Goal: Check status: Check status

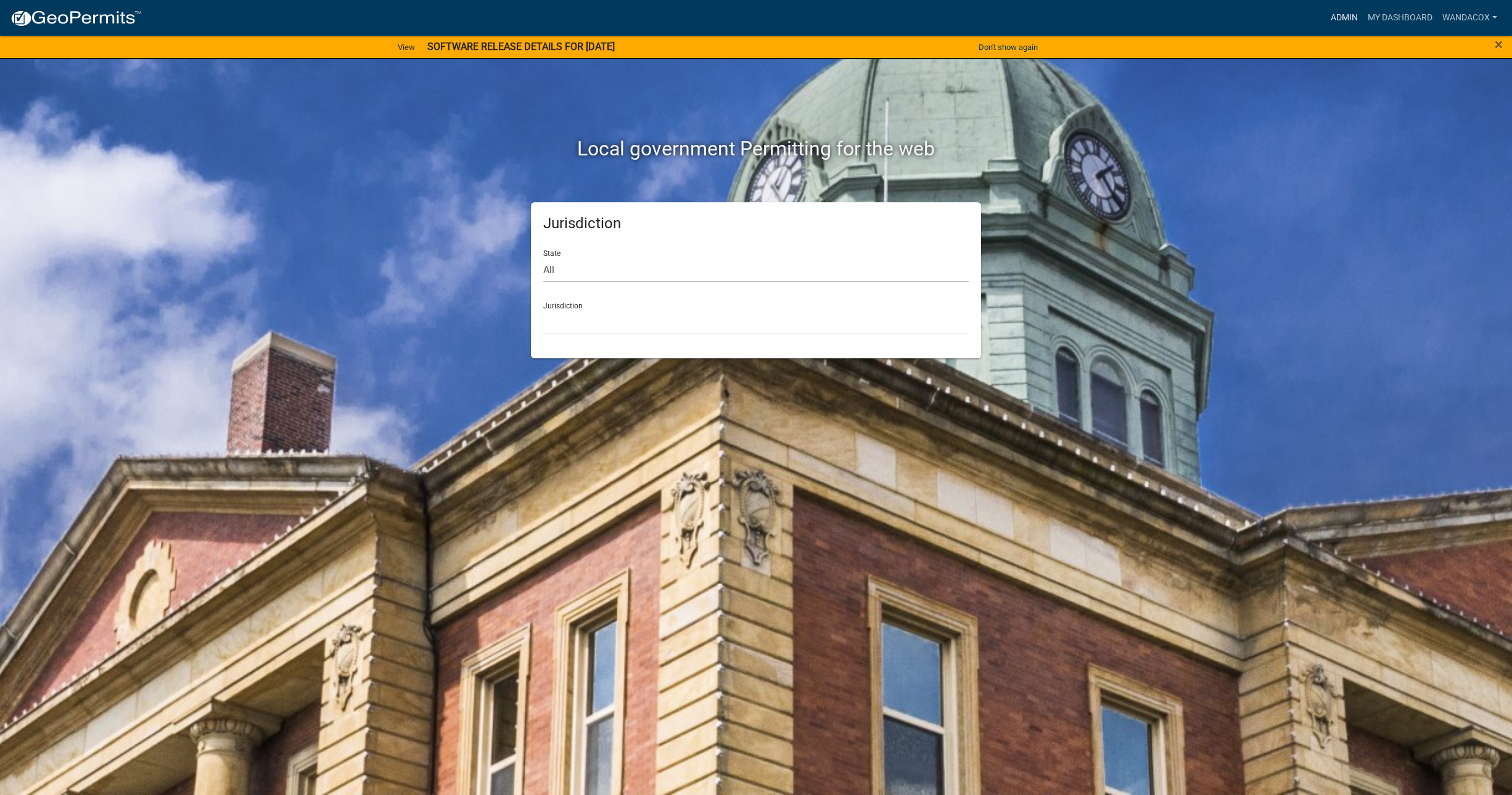
click at [1333, 14] on link "Admin" at bounding box center [1344, 18] width 37 height 23
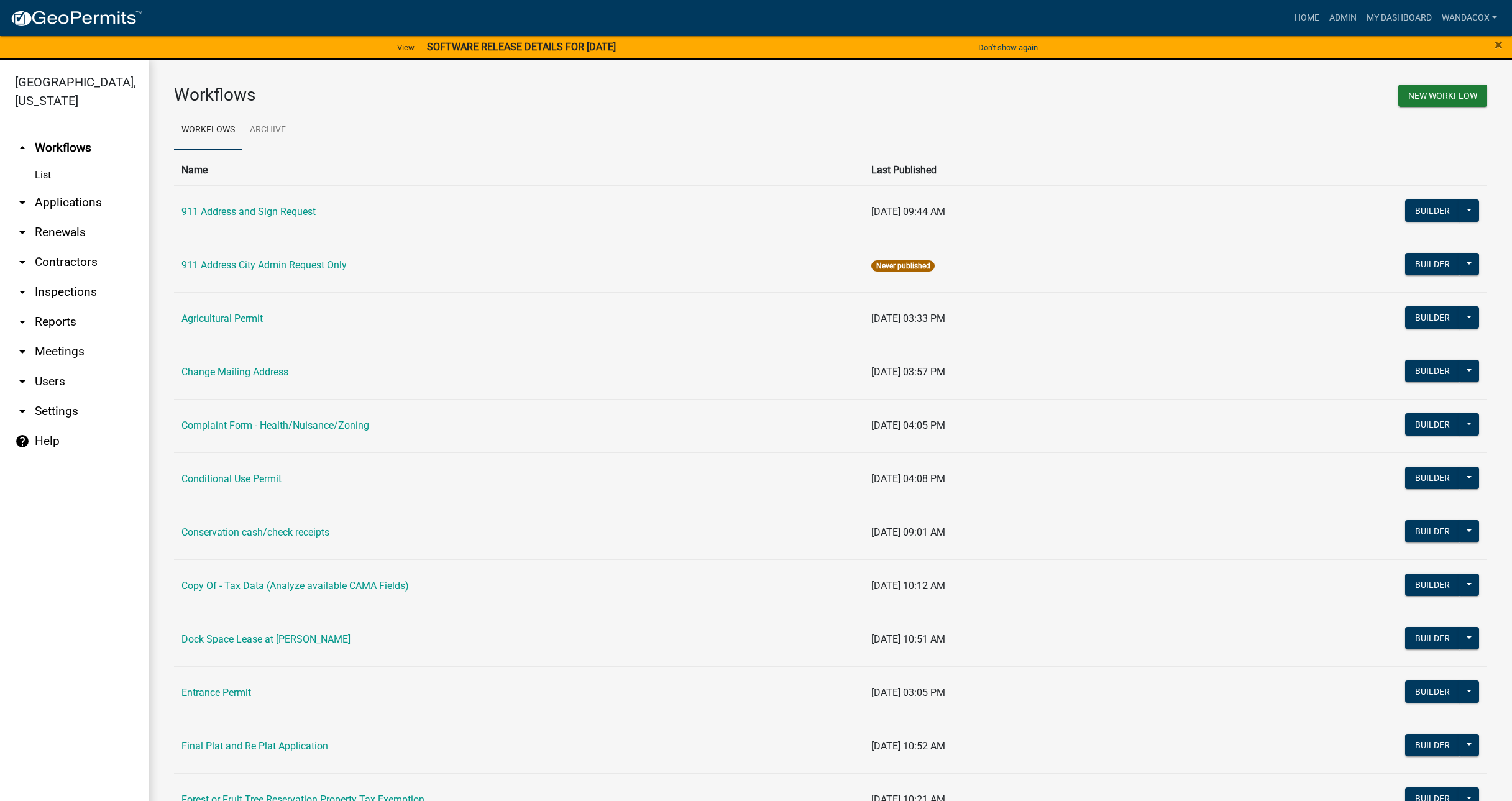
drag, startPoint x: 26, startPoint y: 183, endPoint x: 31, endPoint y: 204, distance: 21.6
click at [27, 195] on icon "arrow_drop_down" at bounding box center [22, 202] width 15 height 15
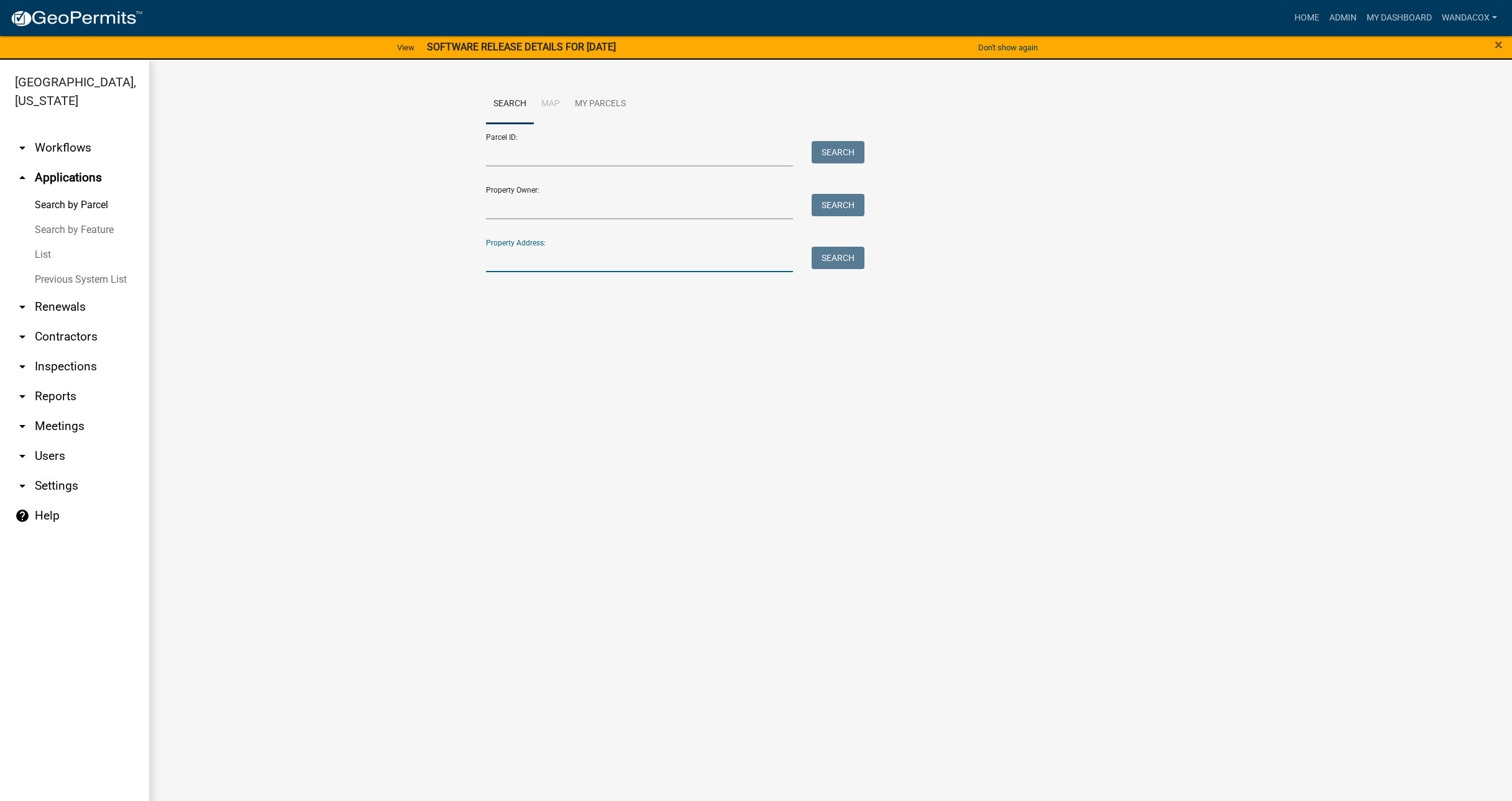
click at [620, 253] on input "Property Address:" at bounding box center [640, 260] width 308 height 26
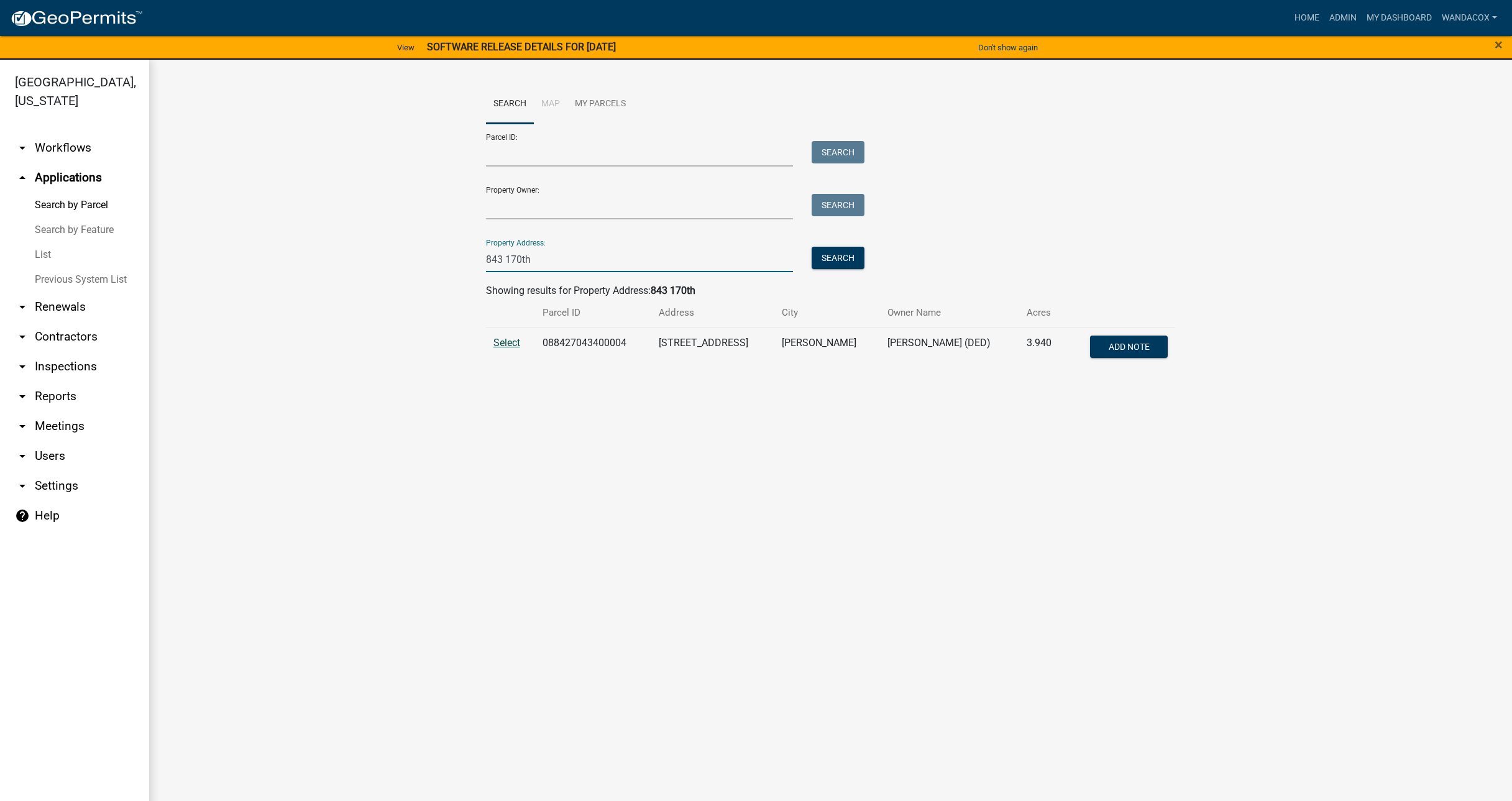
type input "843 170th"
click at [505, 342] on span "Select" at bounding box center [507, 343] width 27 height 12
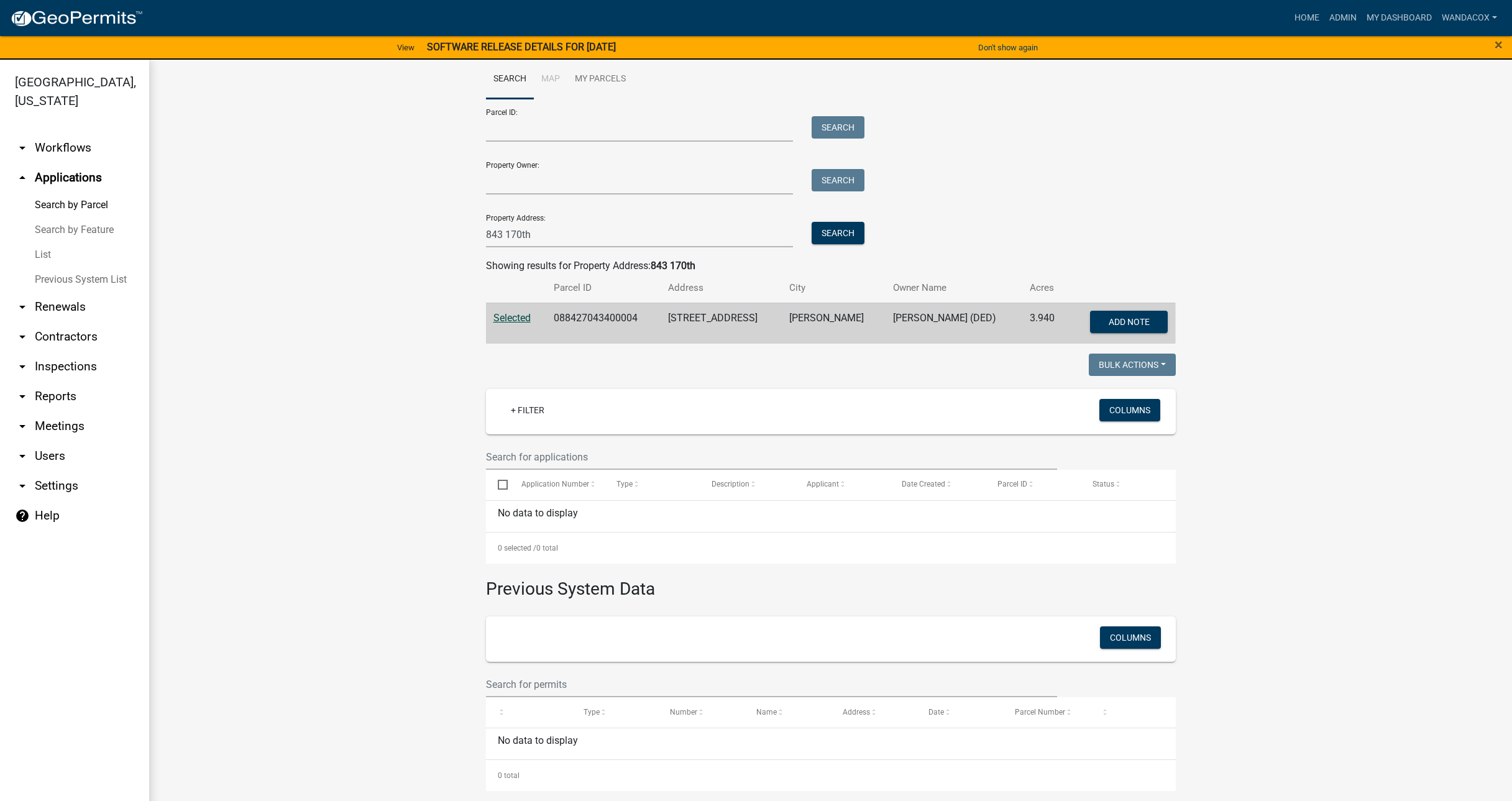
scroll to position [15, 0]
